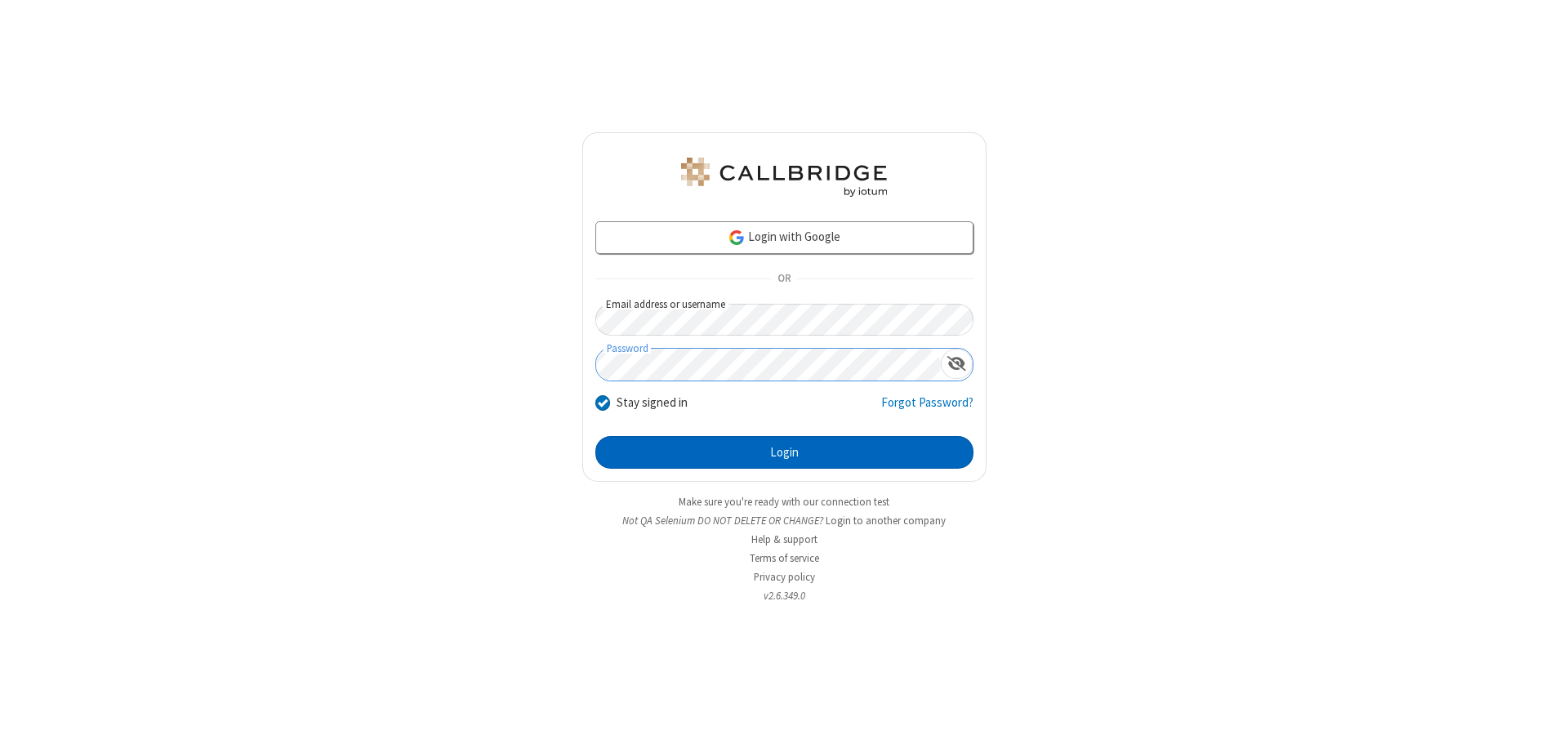
click at [784, 452] on button "Login" at bounding box center [784, 452] width 379 height 33
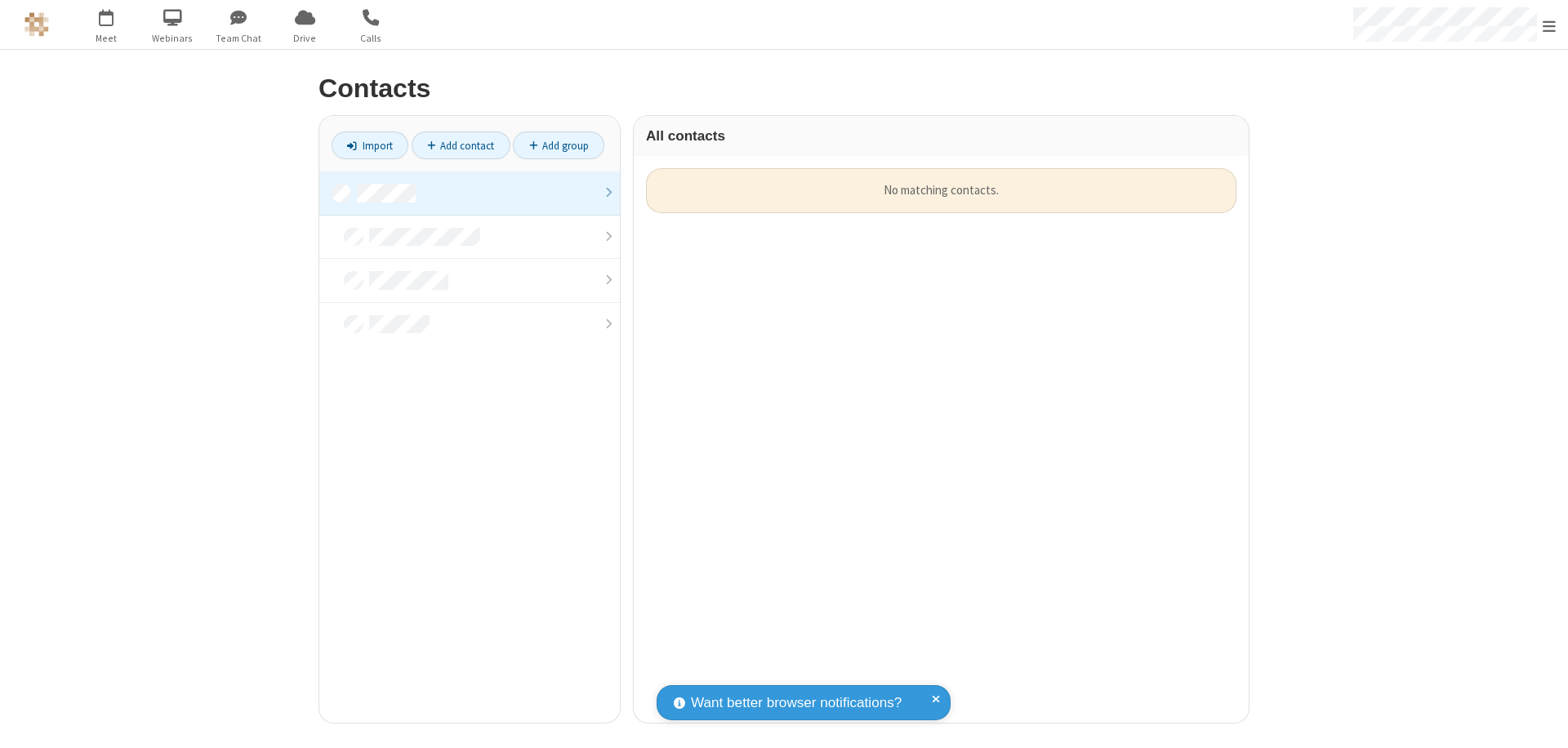
scroll to position [555, 603]
click at [470, 192] on link at bounding box center [470, 193] width 301 height 44
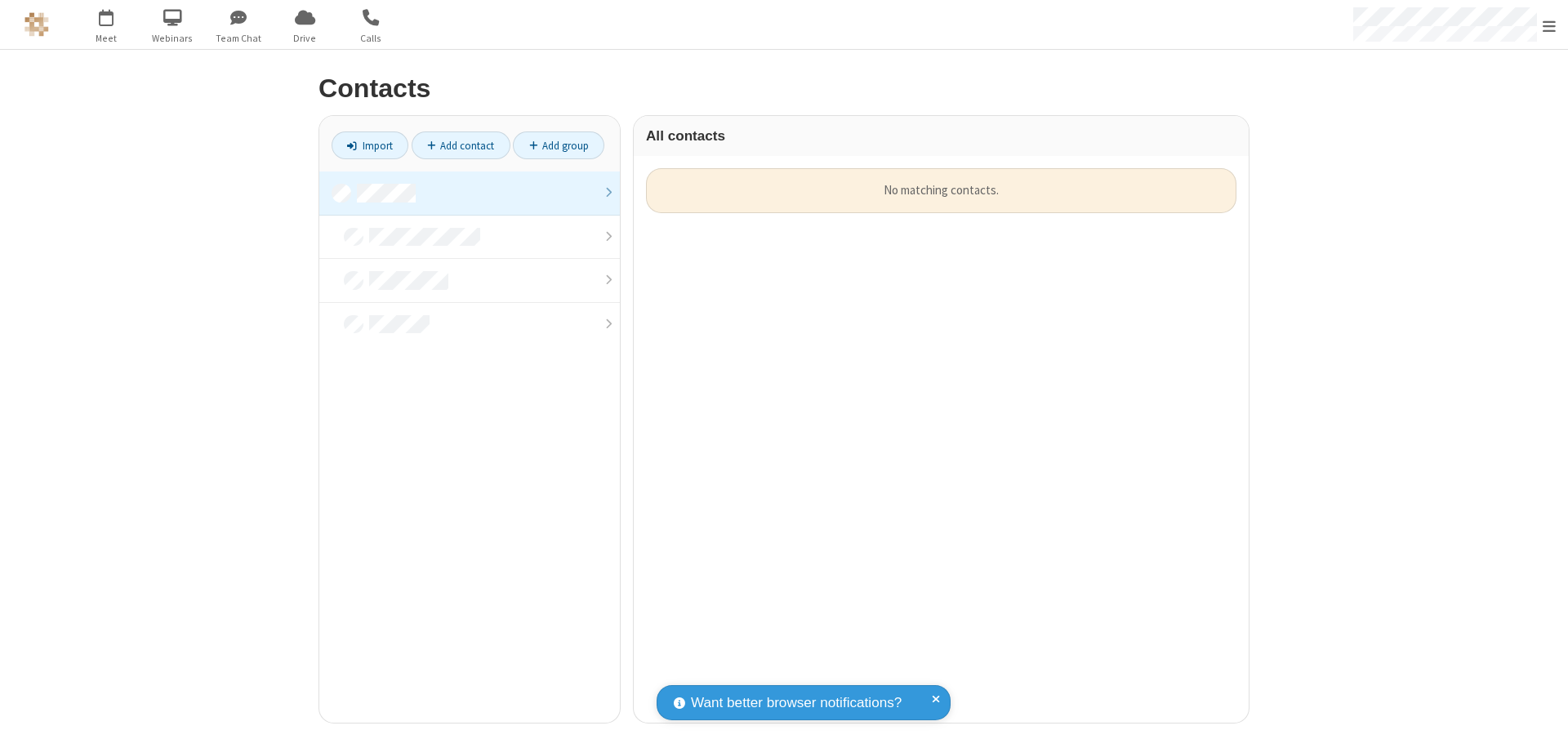
click at [470, 192] on link at bounding box center [470, 193] width 301 height 44
